Goal: Find specific page/section: Find specific page/section

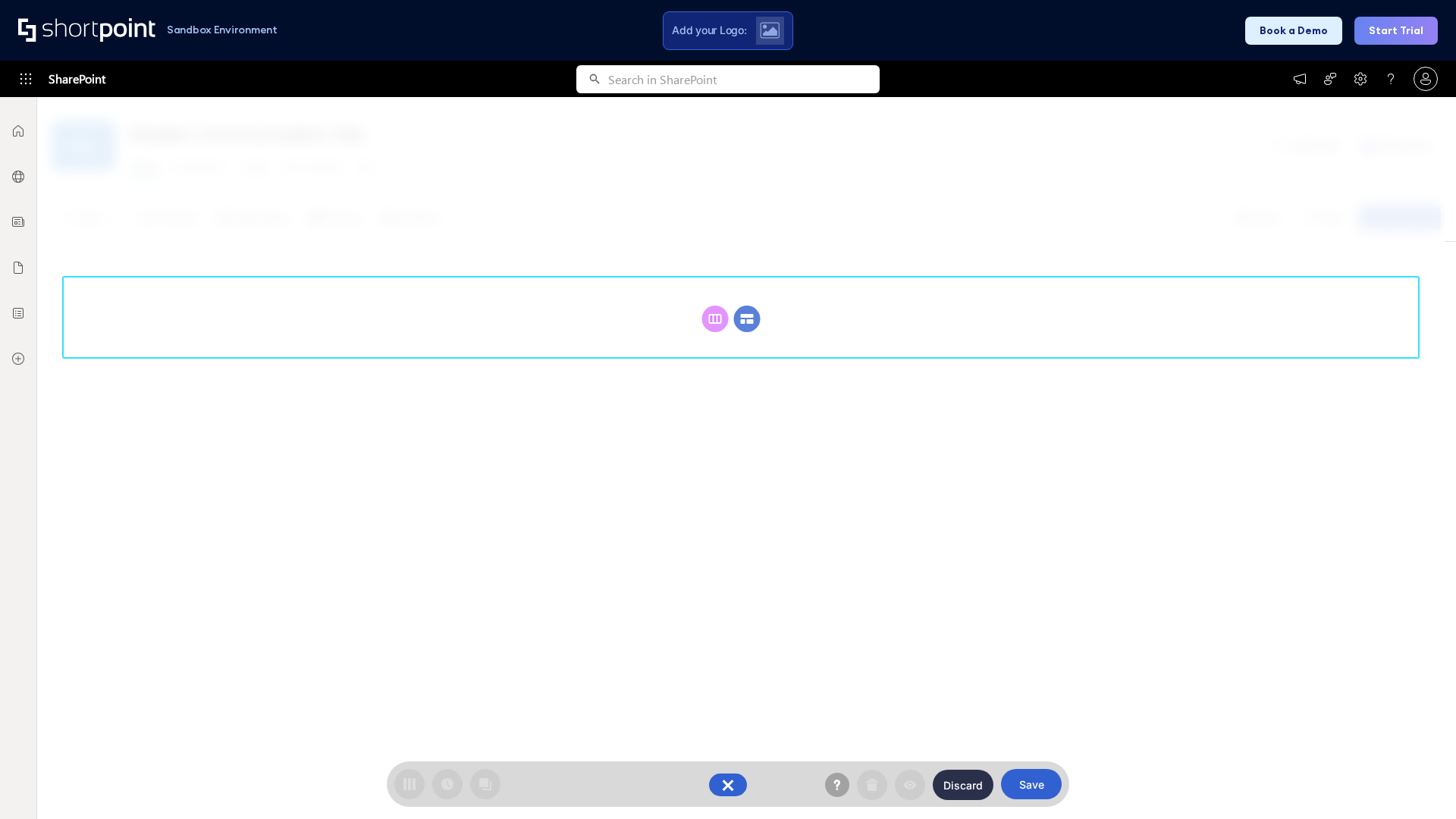
scroll to position [208, 0]
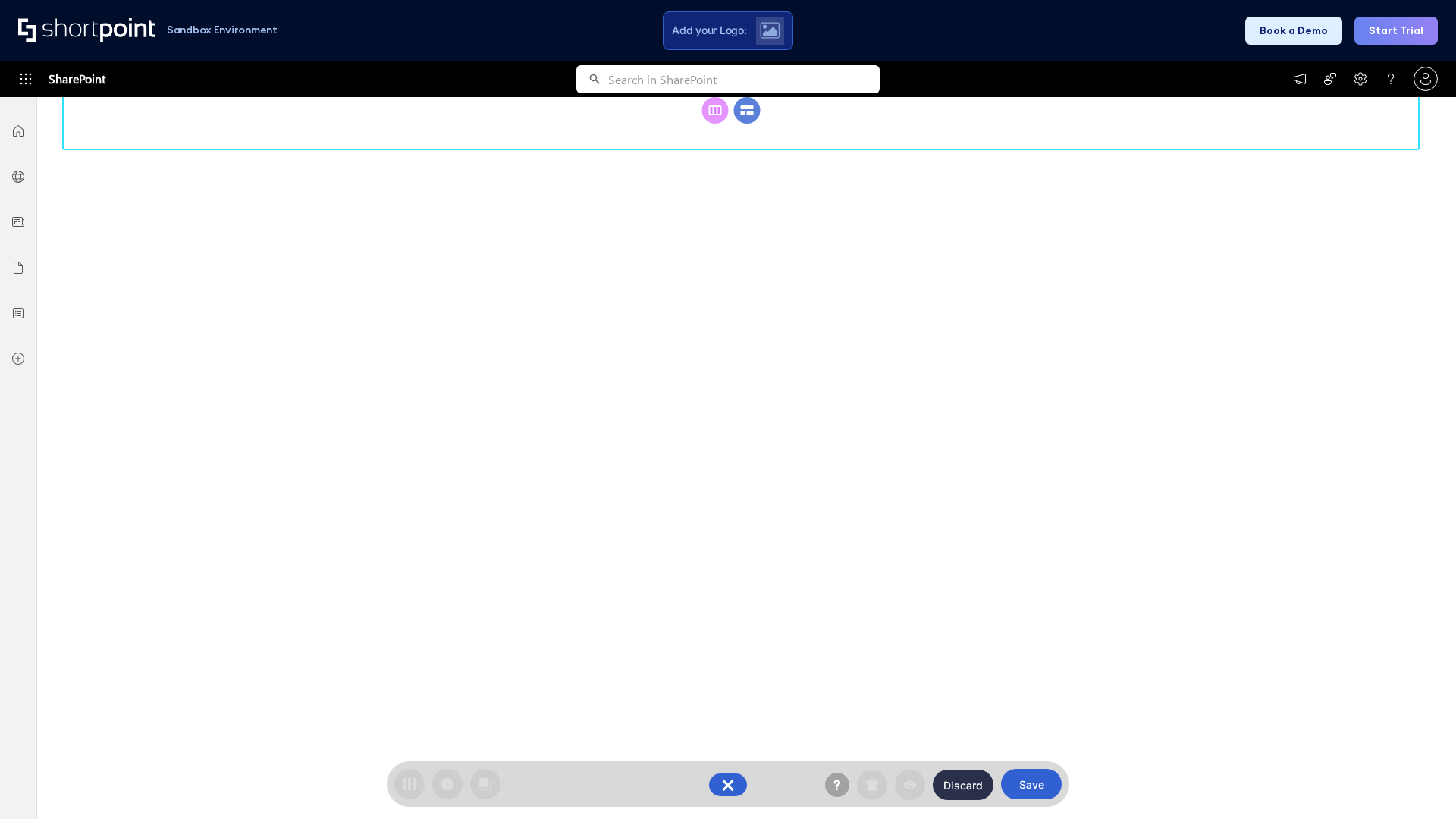
click at [747, 124] on circle at bounding box center [746, 110] width 26 height 26
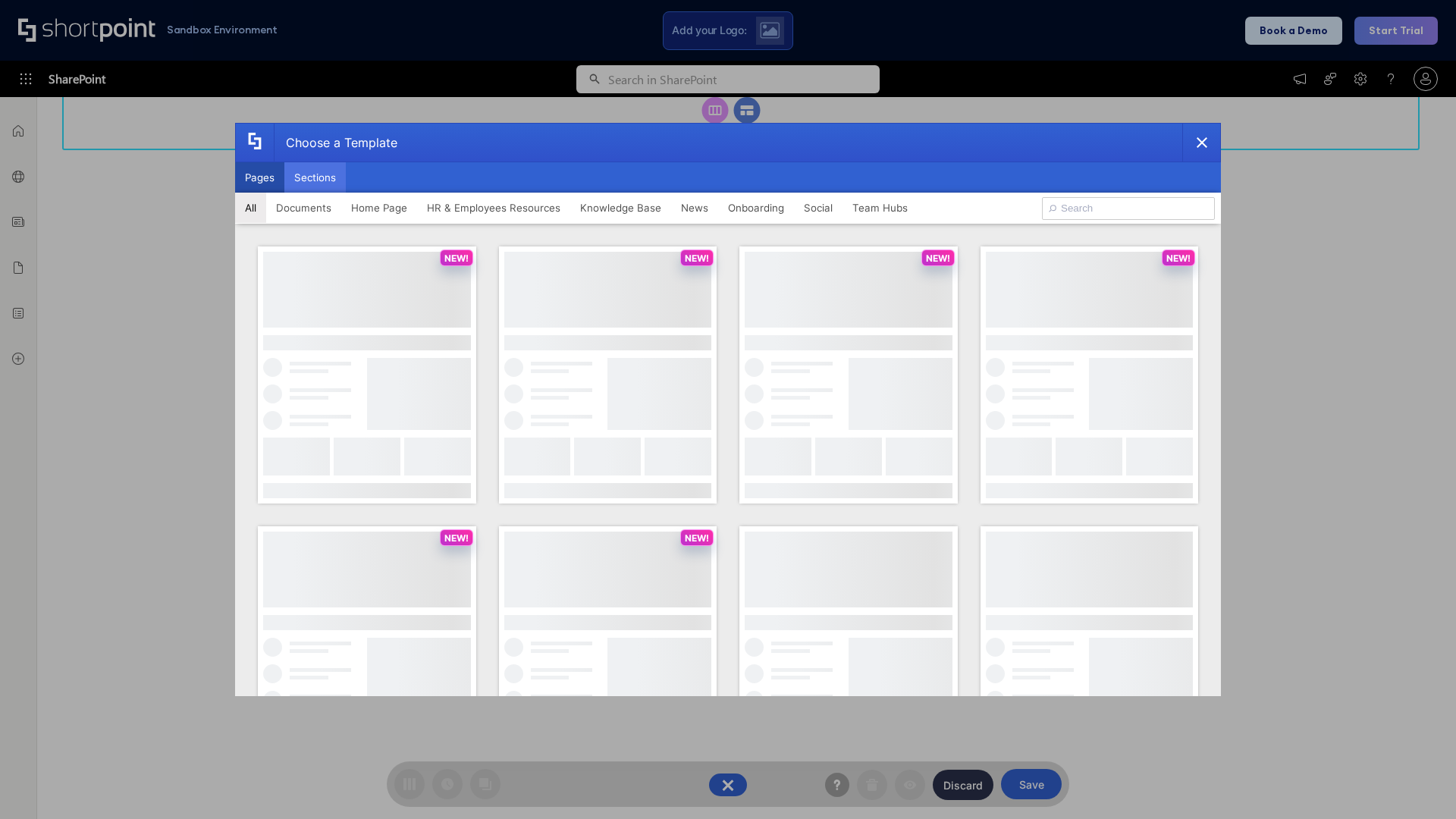
click at [314, 177] on button "Sections" at bounding box center [314, 177] width 61 height 30
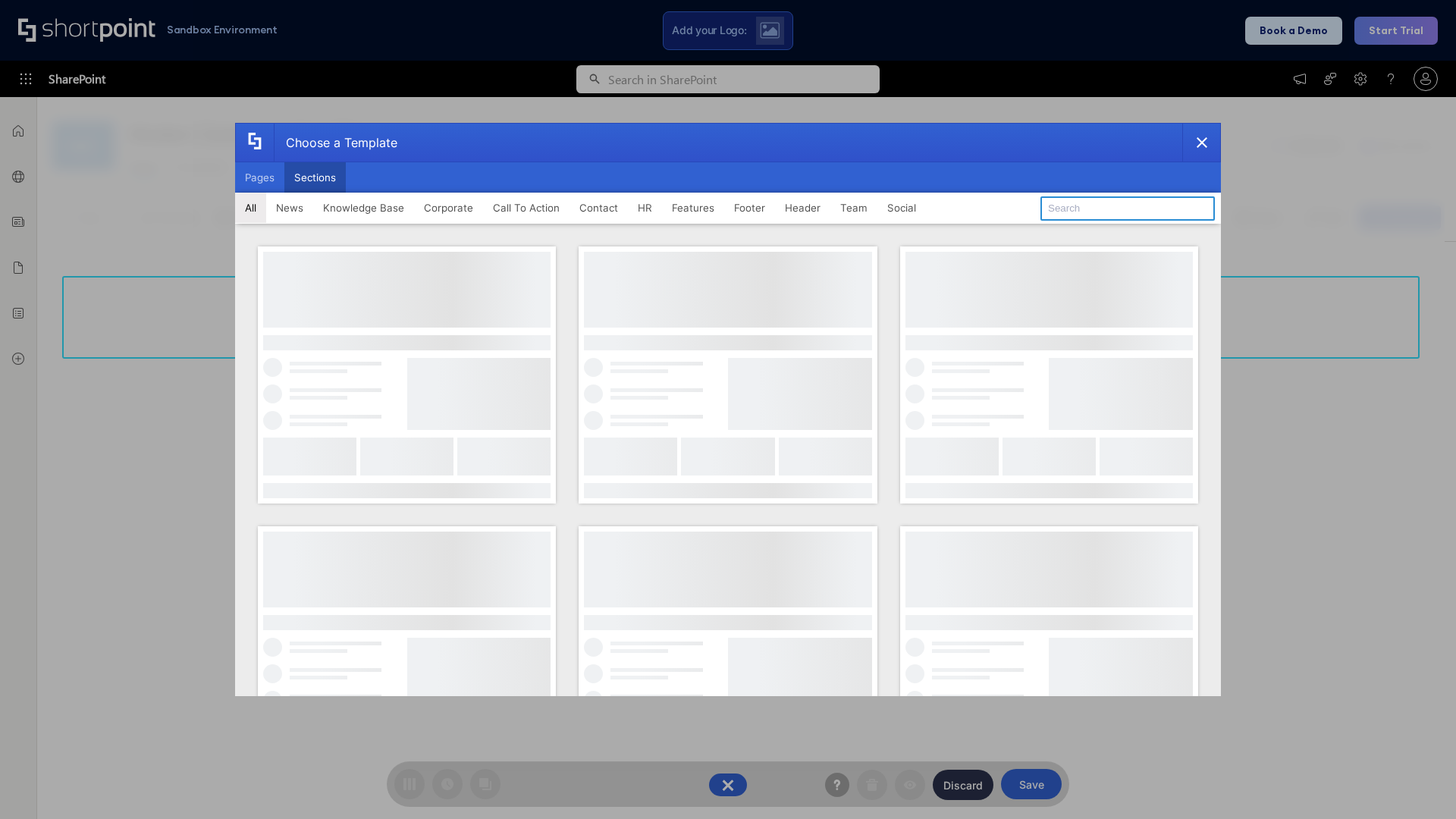
type input "CTA 3"
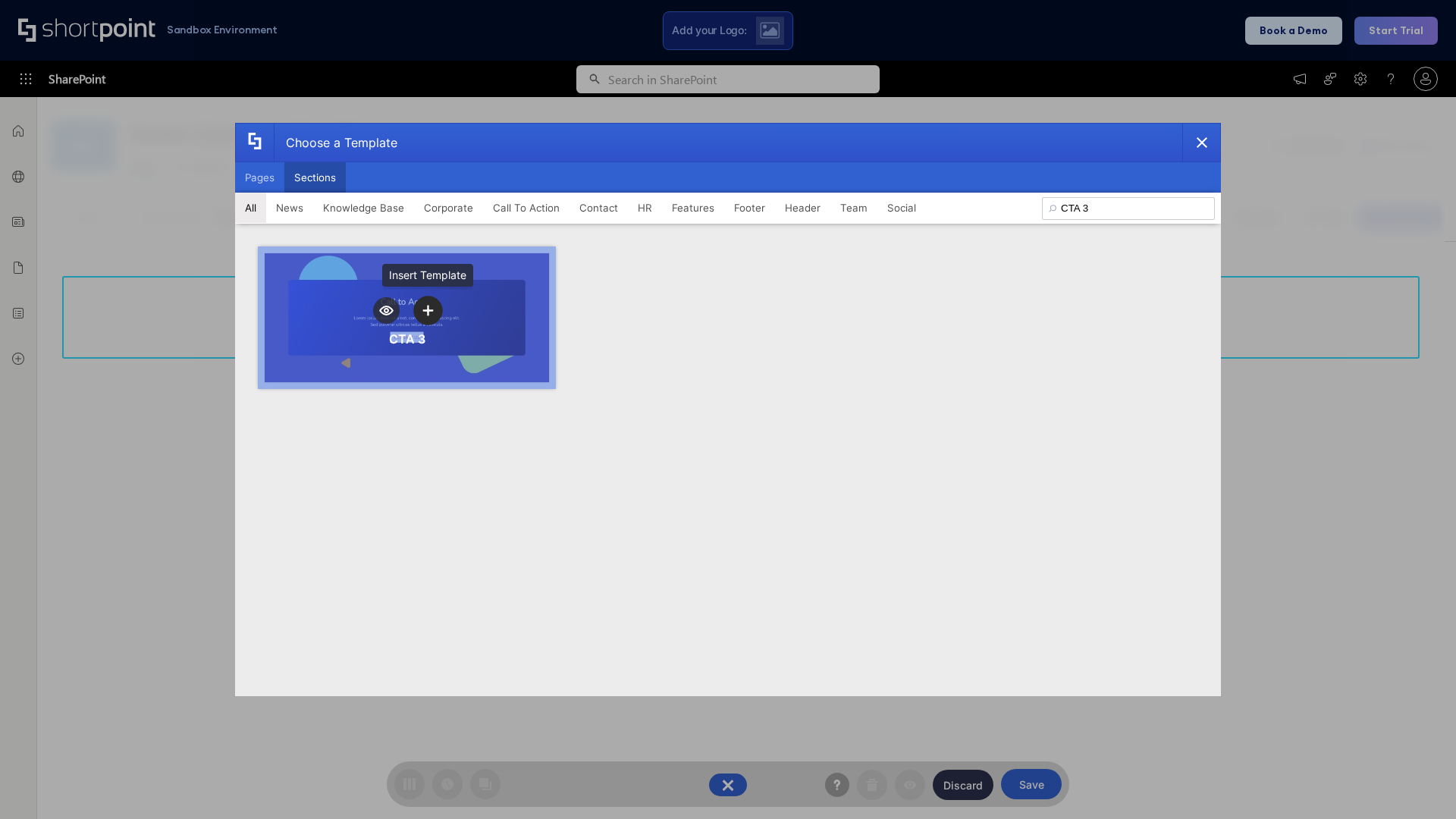
click at [427, 310] on icon "template selector" at bounding box center [427, 309] width 11 height 11
